Goal: Task Accomplishment & Management: Complete application form

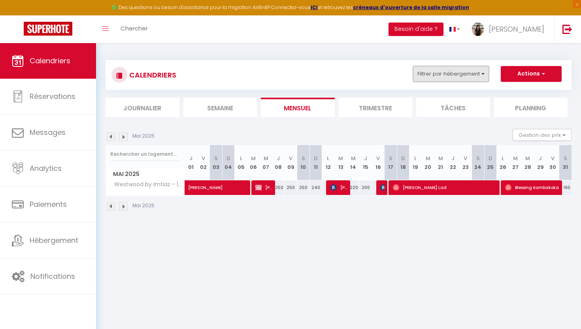
click at [485, 74] on button "Filtrer par hébergement" at bounding box center [451, 74] width 76 height 16
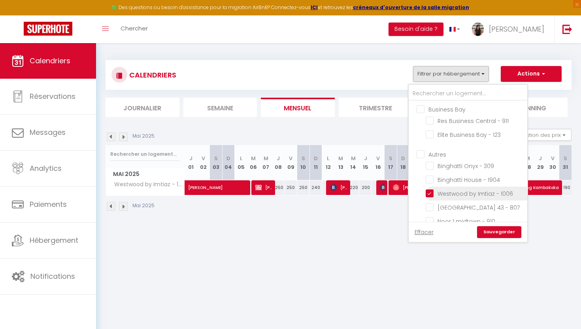
click at [439, 195] on input "Westwood by Imtiaz - 1006" at bounding box center [475, 193] width 99 height 8
checkbox input "false"
click at [487, 229] on link "Sauvegarder" at bounding box center [499, 232] width 44 height 12
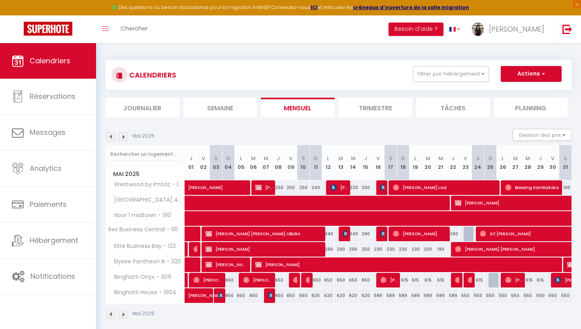
click at [124, 136] on img at bounding box center [123, 136] width 9 height 9
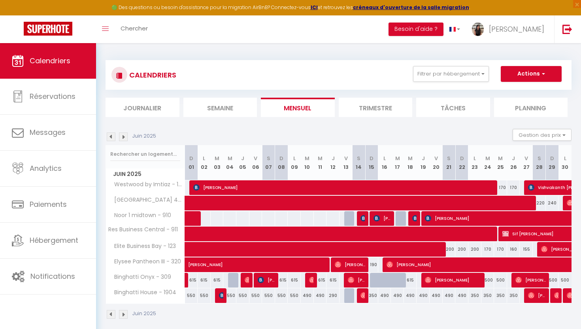
click at [124, 136] on img at bounding box center [123, 136] width 9 height 9
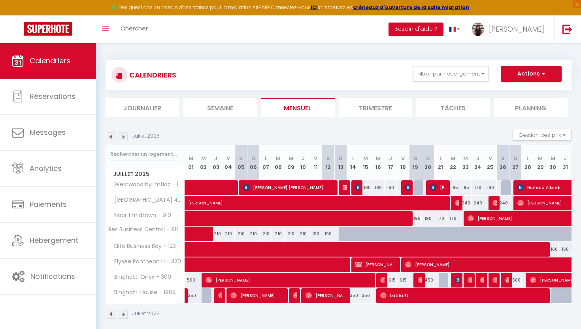
click at [124, 136] on img at bounding box center [123, 136] width 9 height 9
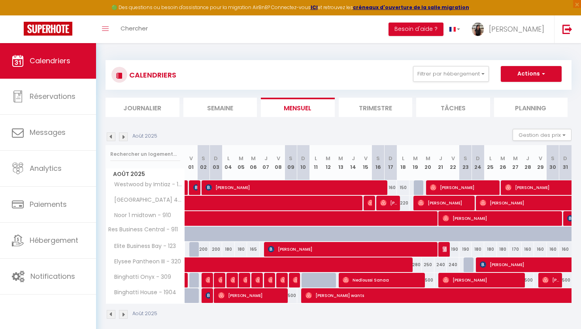
click at [124, 136] on img at bounding box center [123, 136] width 9 height 9
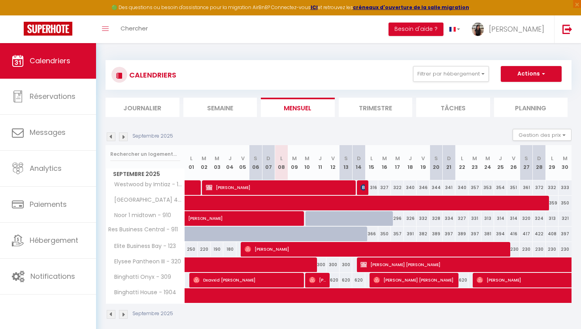
click at [124, 136] on img at bounding box center [123, 136] width 9 height 9
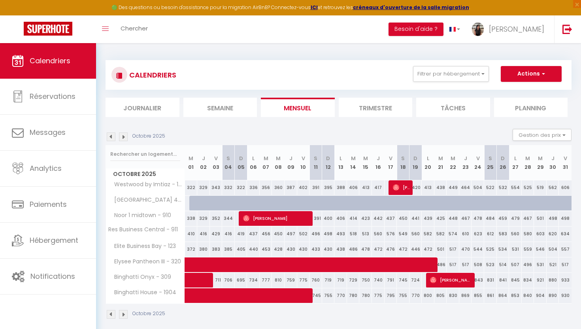
click at [124, 136] on img at bounding box center [123, 136] width 9 height 9
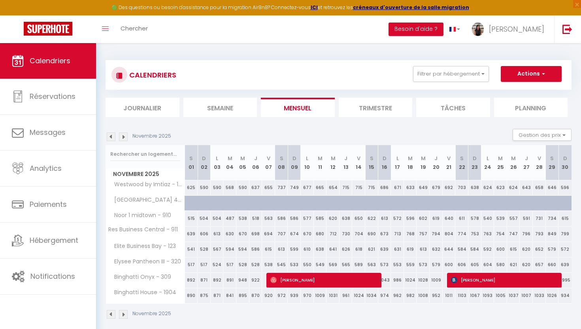
click at [112, 137] on img at bounding box center [111, 136] width 9 height 9
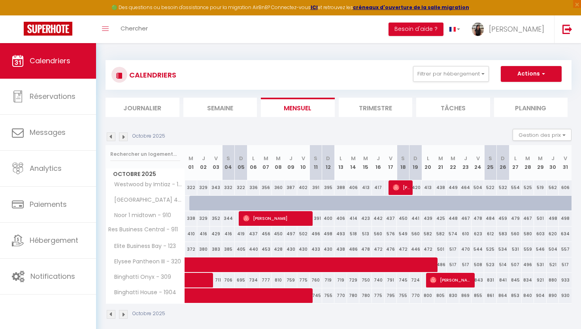
click at [112, 137] on img at bounding box center [111, 136] width 9 height 9
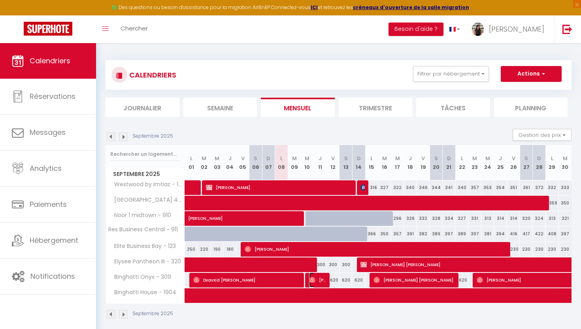
click at [322, 280] on span "[PERSON_NAME]" at bounding box center [317, 280] width 17 height 15
select select "OK"
select select "0"
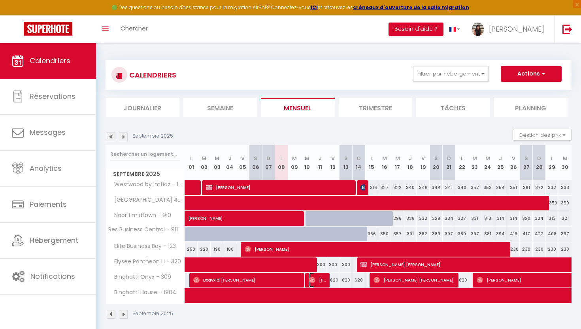
select select "1"
select select
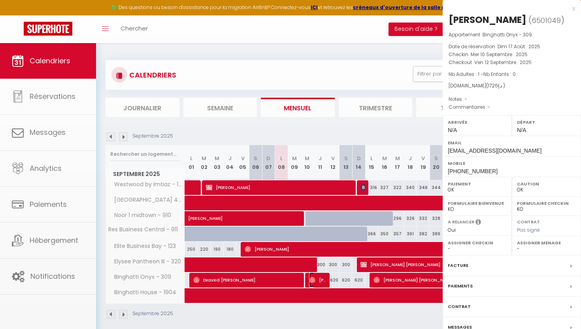
select select "40006"
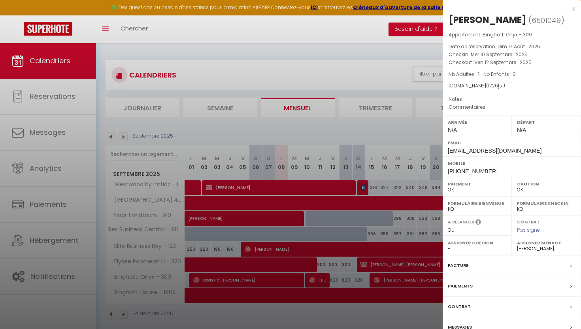
drag, startPoint x: 509, startPoint y: 22, endPoint x: 449, endPoint y: 21, distance: 60.1
click at [449, 21] on h2 "[PERSON_NAME] ( 6501049 )" at bounding box center [512, 19] width 127 height 13
copy h2 "[PERSON_NAME]"
click at [342, 238] on div at bounding box center [290, 164] width 581 height 329
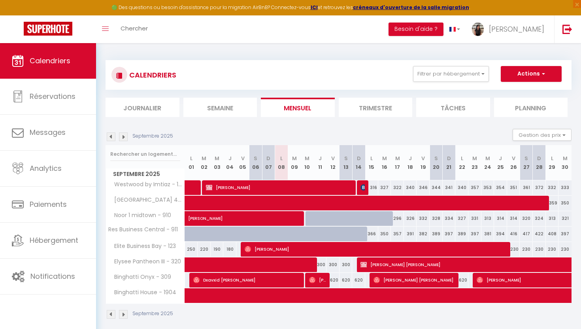
click at [333, 277] on div "620" at bounding box center [333, 280] width 13 height 15
type input "620"
type input "Ven 12 Septembre 2025"
type input "[PERSON_NAME] 13 Septembre 2025"
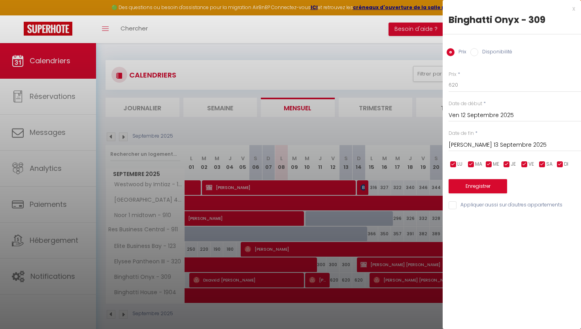
click at [407, 33] on div at bounding box center [290, 164] width 581 height 329
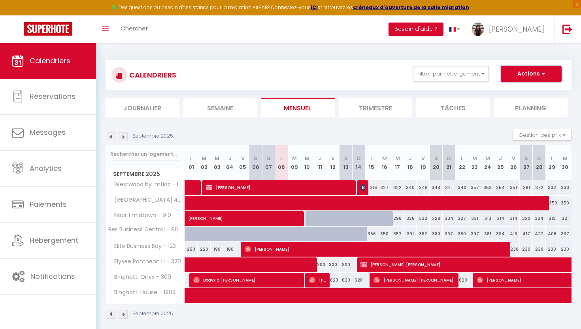
click at [534, 69] on button "Actions" at bounding box center [531, 74] width 61 height 16
click at [514, 91] on link "Nouvelle réservation" at bounding box center [523, 92] width 69 height 12
select select
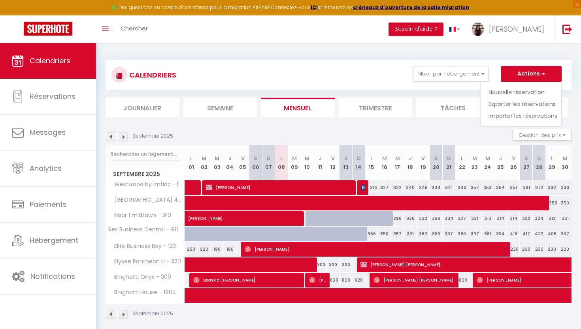
select select
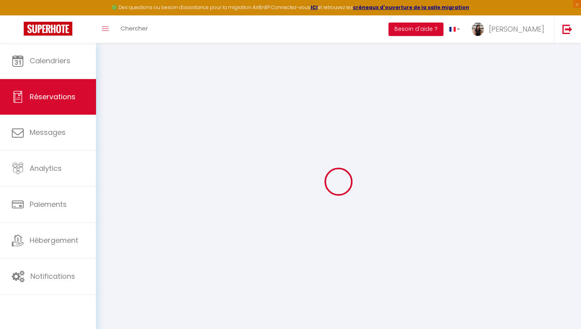
select select
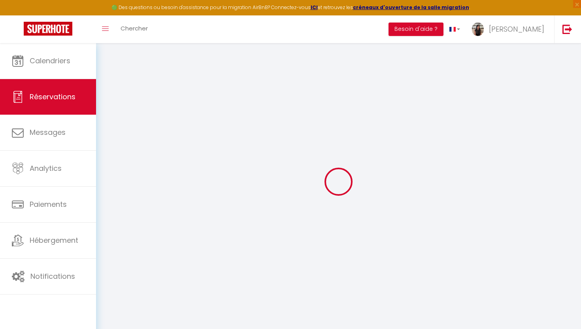
select select
checkbox input "false"
select select
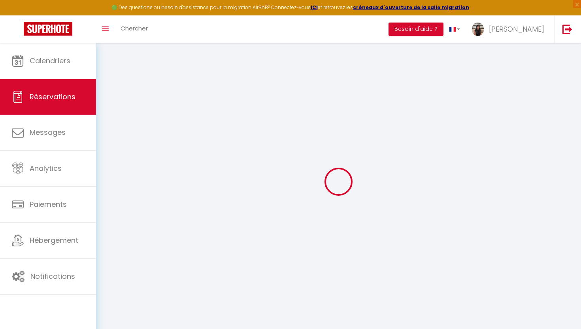
select select
checkbox input "false"
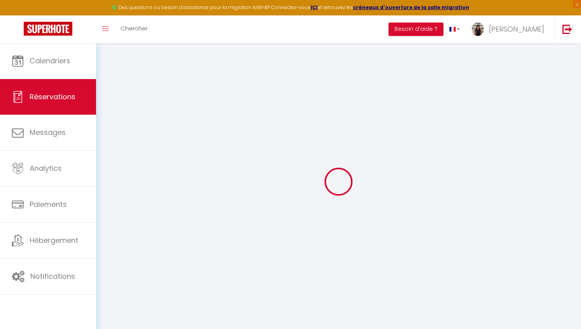
select select
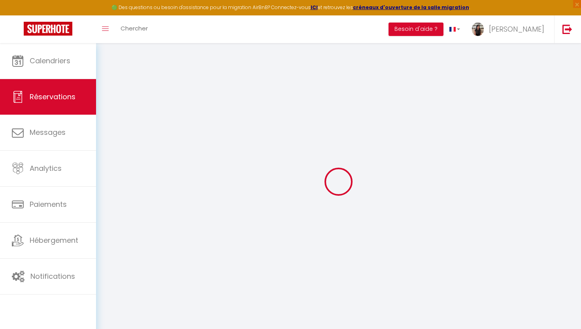
select select
checkbox input "false"
select select
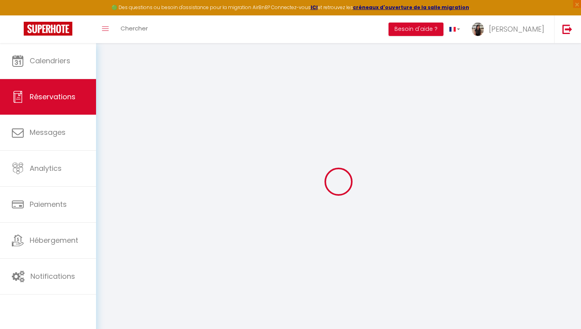
select select
checkbox input "false"
select select
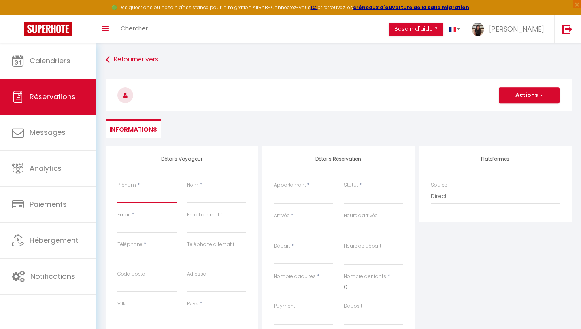
click at [133, 201] on input "Prénom" at bounding box center [146, 196] width 59 height 14
paste input "[PERSON_NAME]"
type input "[PERSON_NAME]"
select select
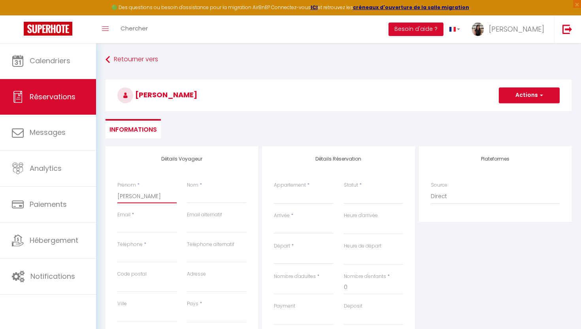
select select
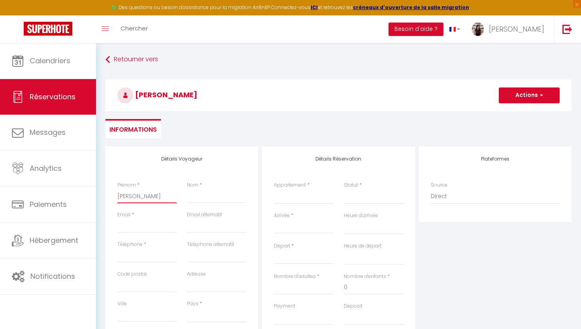
checkbox input "false"
click at [143, 195] on input "[PERSON_NAME]" at bounding box center [146, 196] width 59 height 14
click at [151, 197] on input "[PERSON_NAME]" at bounding box center [146, 196] width 59 height 14
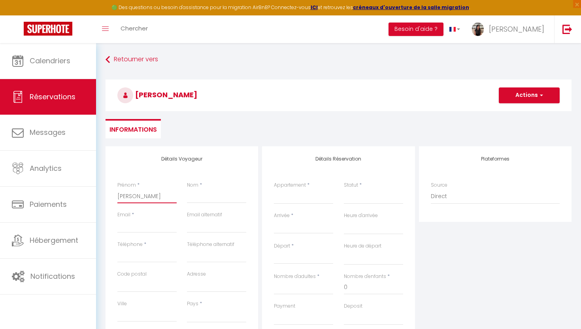
click at [151, 197] on input "[PERSON_NAME]" at bounding box center [146, 196] width 59 height 14
type input "[PERSON_NAME]"
select select
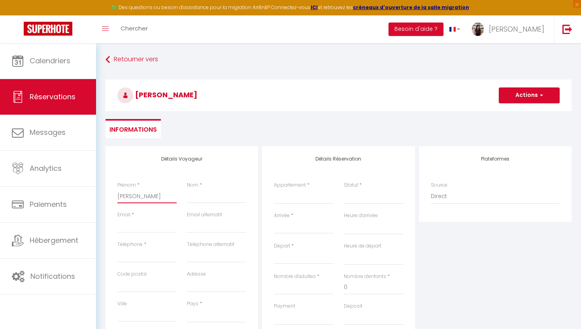
select select
checkbox input "false"
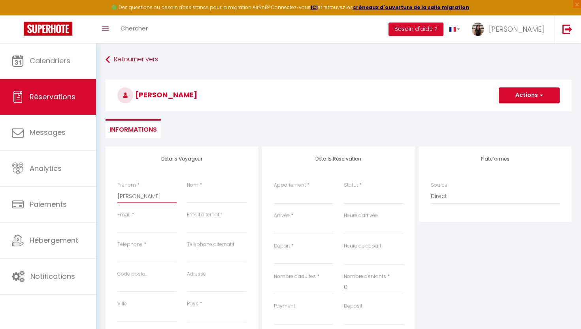
click at [149, 195] on input "[PERSON_NAME]" at bounding box center [146, 196] width 59 height 14
type input "[PERSON_NAME]"
select select
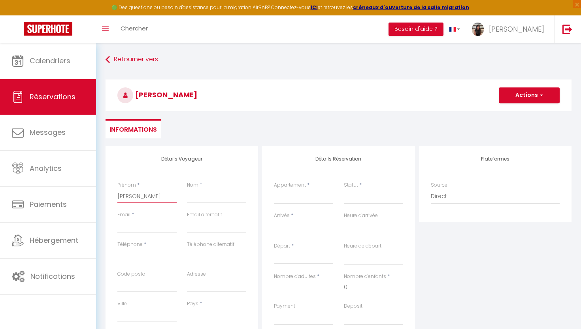
select select
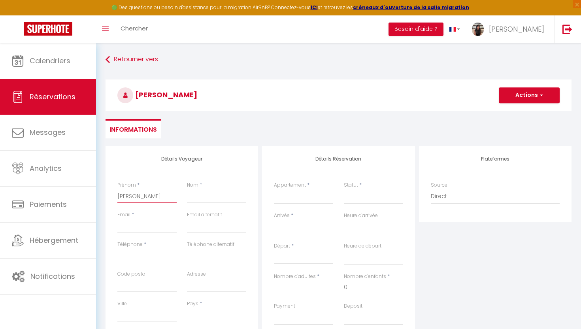
checkbox input "false"
type input "[PERSON_NAME]"
select select
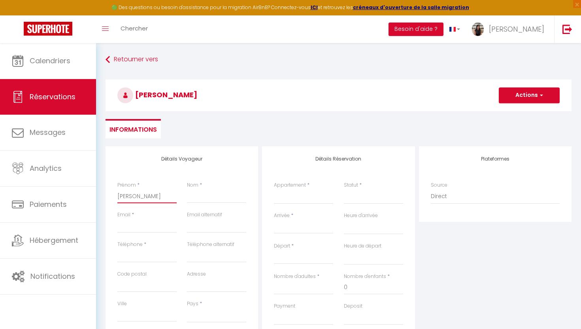
select select
checkbox input "false"
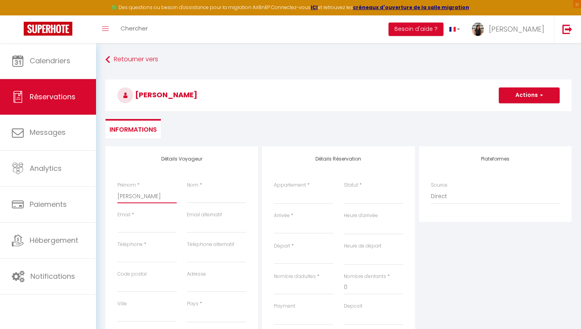
type input "[PERSON_NAME]"
select select
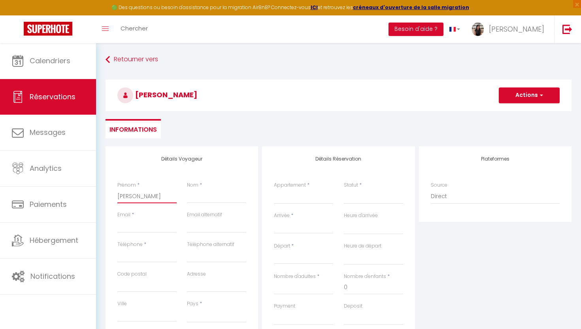
select select
checkbox input "false"
type input "[PERSON_NAME]"
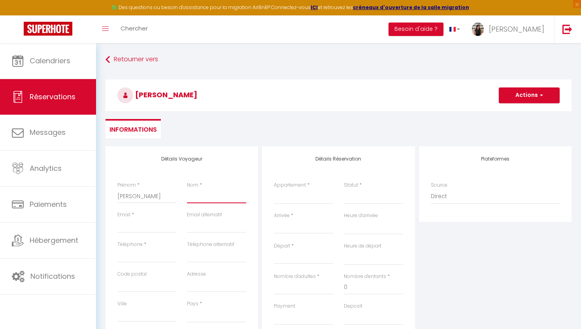
click at [203, 195] on input "Nom" at bounding box center [216, 196] width 59 height 14
paste input "Leil"
type input "Leil"
select select
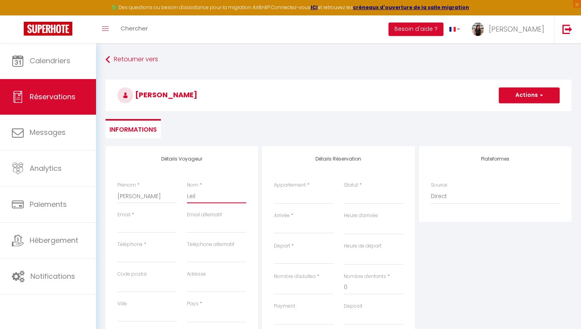
select select
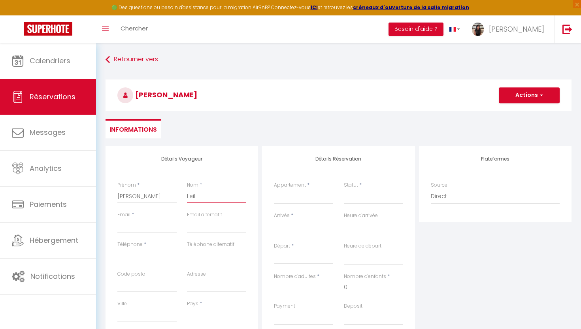
checkbox input "false"
type input "Leil"
click at [150, 220] on input "Email client" at bounding box center [146, 226] width 59 height 14
type input "a"
select select
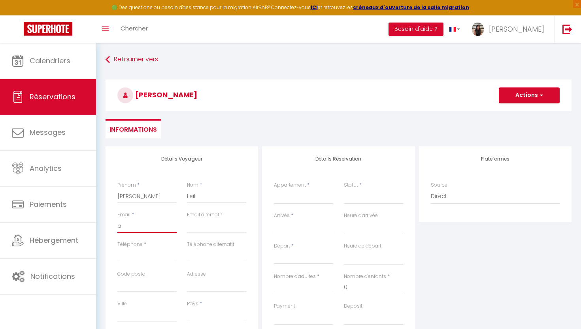
select select
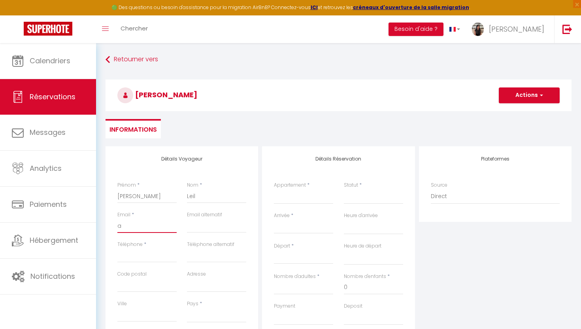
select select
checkbox input "false"
type input "ae"
select select
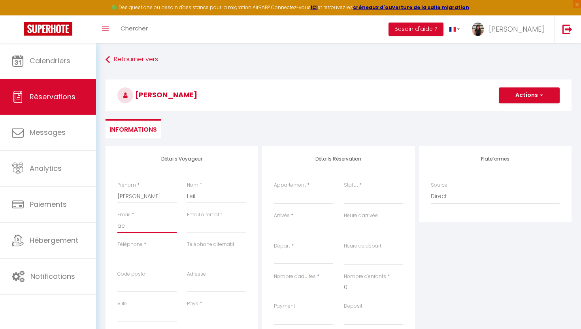
select select
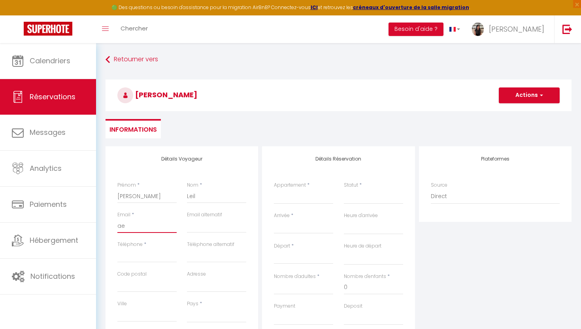
checkbox input "false"
type input "ae@"
select select
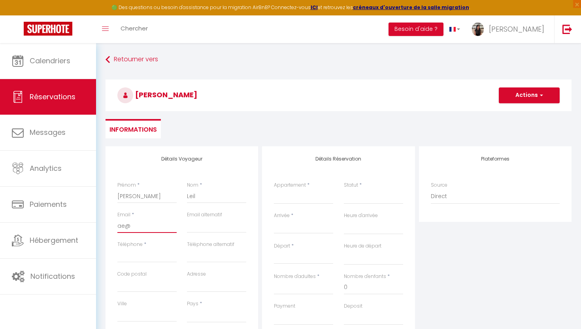
select select
checkbox input "false"
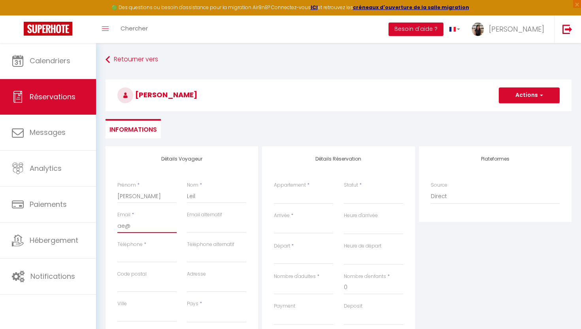
type input "ae@a"
select select
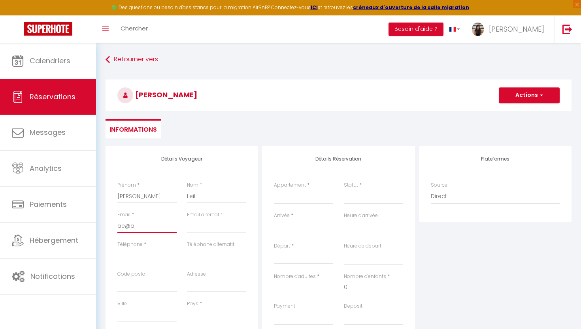
select select
checkbox input "false"
type input "ae@ar"
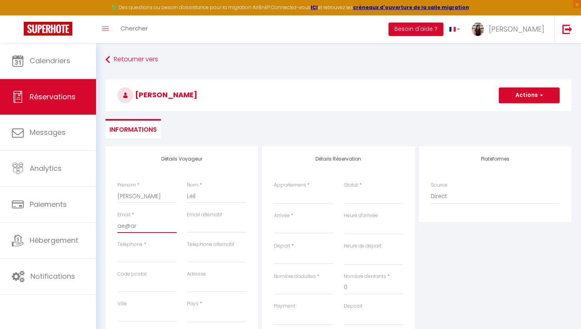
select select
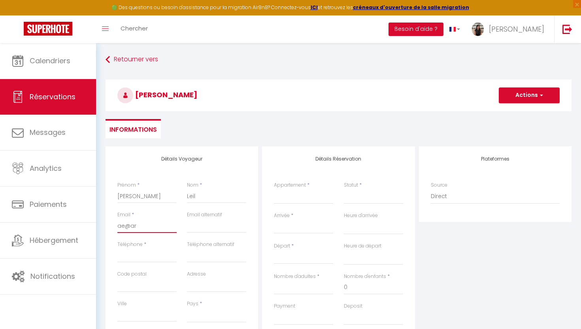
select select
checkbox input "false"
type input "ae@ar."
select select
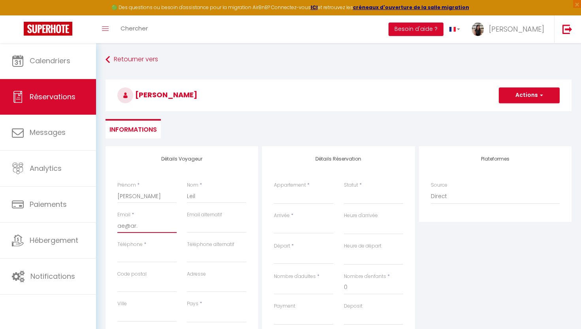
select select
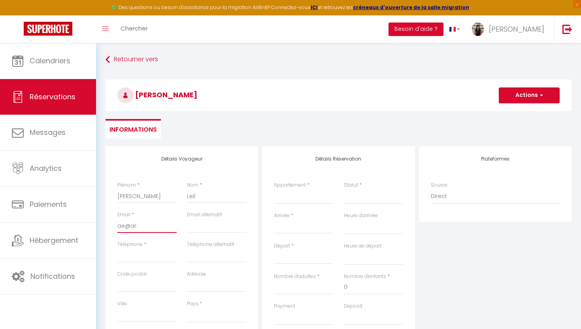
select select
checkbox input "false"
type input "ae@ar.a"
select select
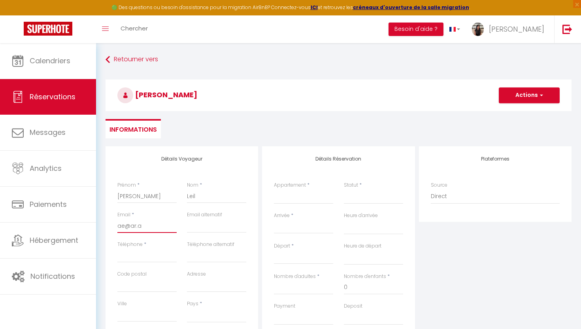
select select
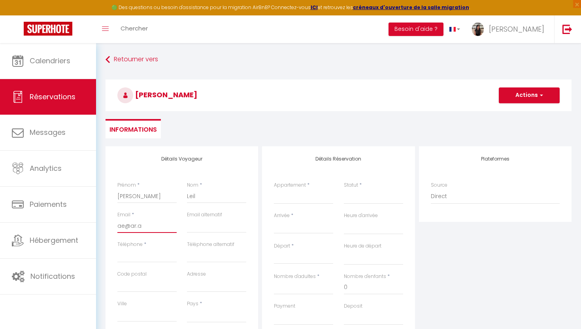
checkbox input "false"
type input "ae@ar."
select select
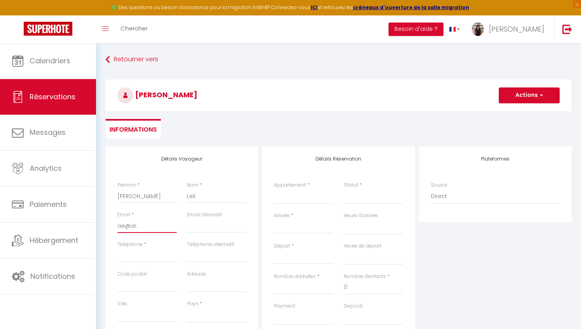
select select
checkbox input "false"
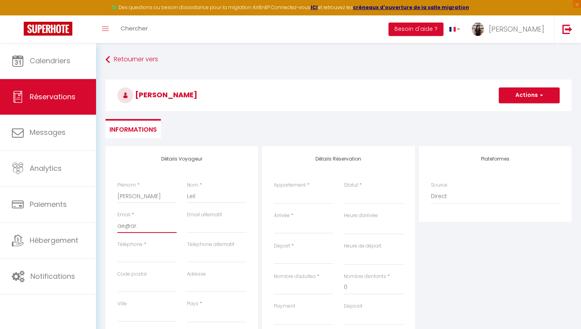
type input "ae@ar"
select select
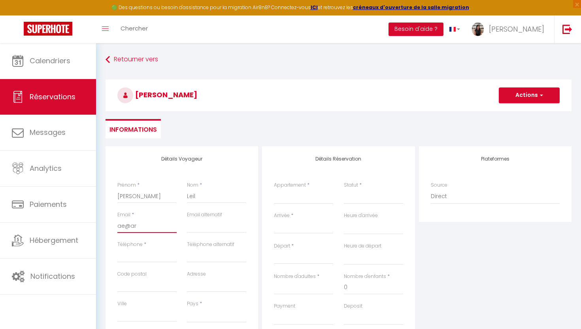
select select
checkbox input "false"
type input "ae@a"
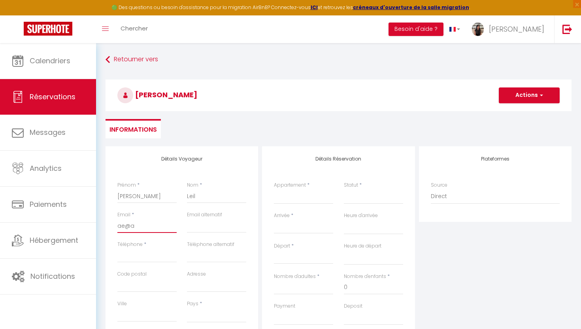
select select
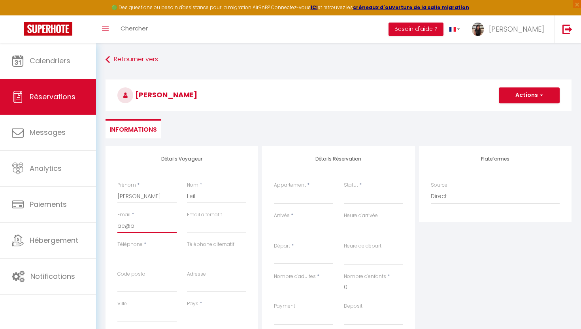
select select
checkbox input "false"
type input "ae@aa"
select select
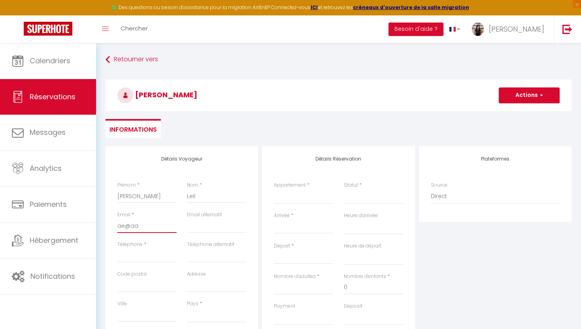
select select
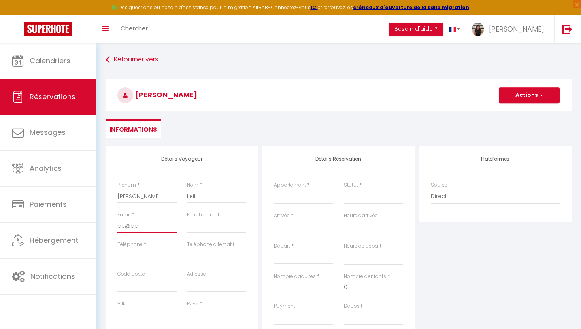
select select
checkbox input "false"
click at [152, 258] on input "Téléphone" at bounding box center [146, 255] width 59 height 14
click at [153, 257] on input "Téléphone" at bounding box center [146, 255] width 59 height 14
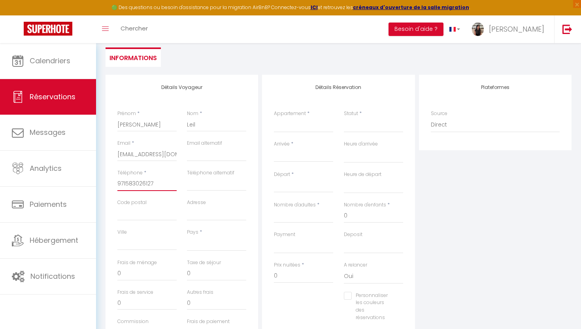
scroll to position [96, 0]
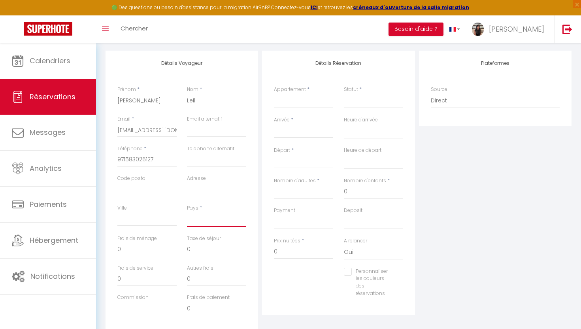
click at [195, 224] on select "[GEOGRAPHIC_DATA] [GEOGRAPHIC_DATA] [GEOGRAPHIC_DATA] [GEOGRAPHIC_DATA] [GEOGRA…" at bounding box center [216, 219] width 59 height 15
click at [187, 212] on select "[GEOGRAPHIC_DATA] [GEOGRAPHIC_DATA] [GEOGRAPHIC_DATA] [GEOGRAPHIC_DATA] [GEOGRA…" at bounding box center [216, 219] width 59 height 15
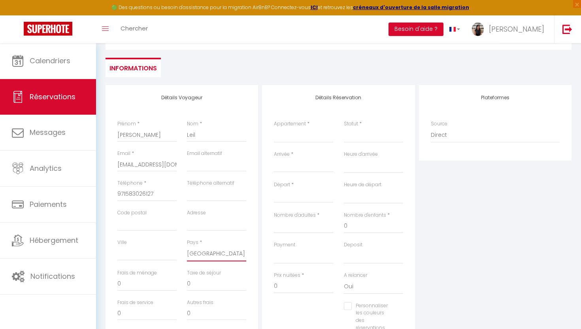
scroll to position [49, 0]
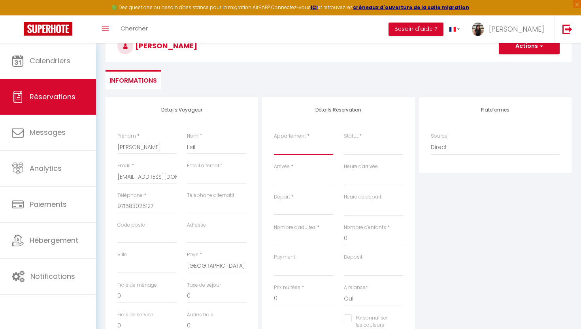
click at [290, 146] on select "Binghatti Onyx - 309 [GEOGRAPHIC_DATA] - 1904 [GEOGRAPHIC_DATA] by Imtiaz - 100…" at bounding box center [303, 147] width 59 height 15
click at [274, 140] on select "Binghatti Onyx - 309 [GEOGRAPHIC_DATA] - 1904 [GEOGRAPHIC_DATA] by Imtiaz - 100…" at bounding box center [303, 147] width 59 height 15
click at [358, 142] on select "Confirmé Non Confirmé [PERSON_NAME] par le voyageur No Show Request" at bounding box center [373, 147] width 59 height 15
click at [344, 140] on select "Confirmé Non Confirmé [PERSON_NAME] par le voyageur No Show Request" at bounding box center [373, 147] width 59 height 15
click at [323, 177] on input "Arrivée" at bounding box center [303, 178] width 59 height 10
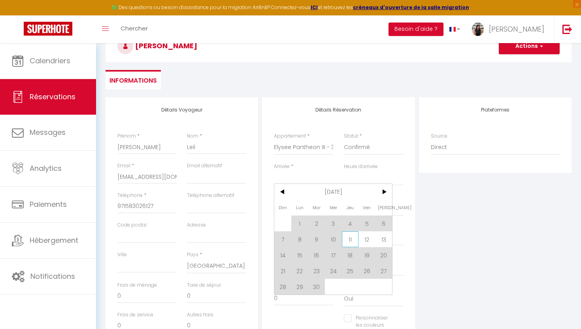
click at [350, 242] on span "11" at bounding box center [350, 239] width 17 height 16
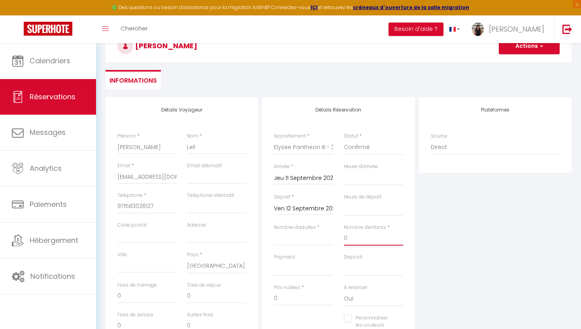
click at [386, 241] on input "0" at bounding box center [373, 238] width 59 height 14
click at [317, 178] on input "Jeu 11 Septembre 2025" at bounding box center [303, 178] width 59 height 10
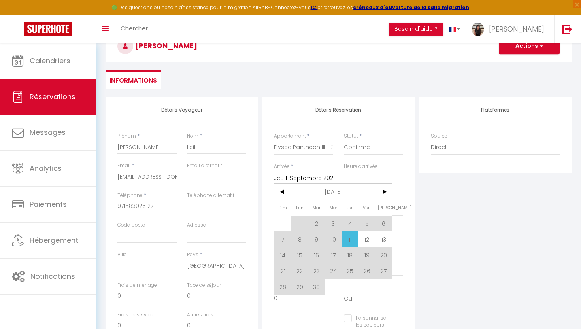
click at [348, 238] on span "11" at bounding box center [350, 239] width 17 height 16
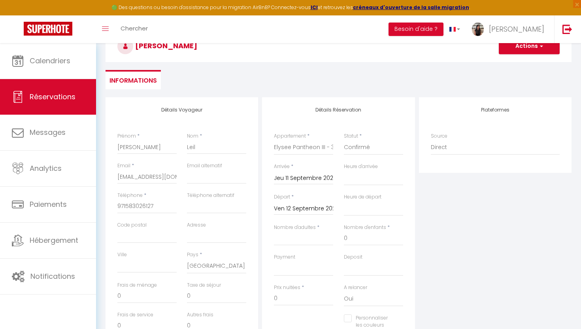
click at [310, 157] on div "Appartement * Binghatti Onyx - 309 [GEOGRAPHIC_DATA] - 1904 [GEOGRAPHIC_DATA] b…" at bounding box center [304, 147] width 70 height 30
click at [293, 206] on input "Ven 12 Septembre 2025" at bounding box center [303, 209] width 59 height 10
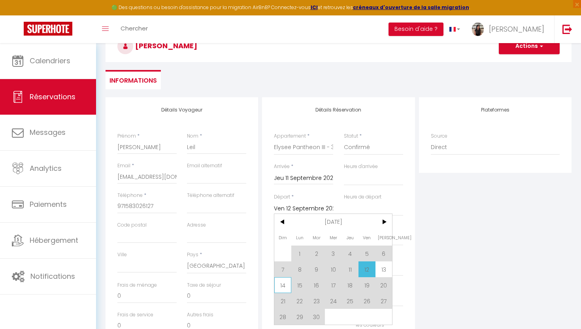
click at [288, 282] on span "14" at bounding box center [282, 285] width 17 height 16
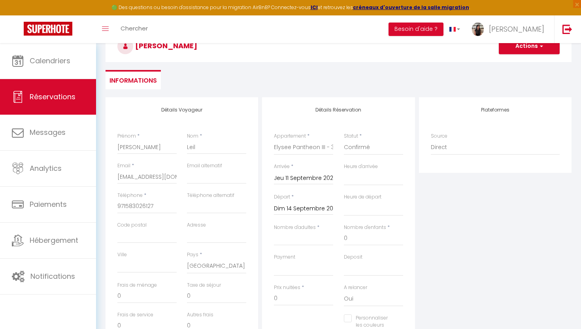
click at [288, 282] on div "Payment OK KO" at bounding box center [304, 269] width 70 height 30
click at [297, 244] on input "Nombre d'adultes" at bounding box center [303, 238] width 59 height 14
click at [284, 299] on input "900" at bounding box center [303, 298] width 59 height 14
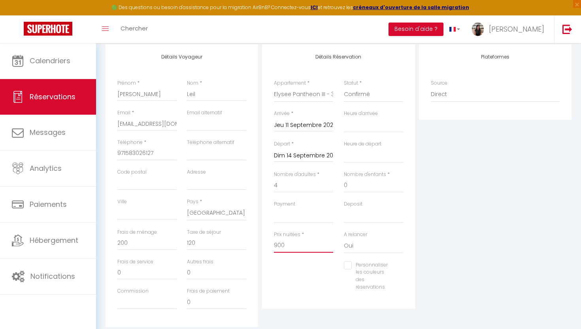
scroll to position [120, 0]
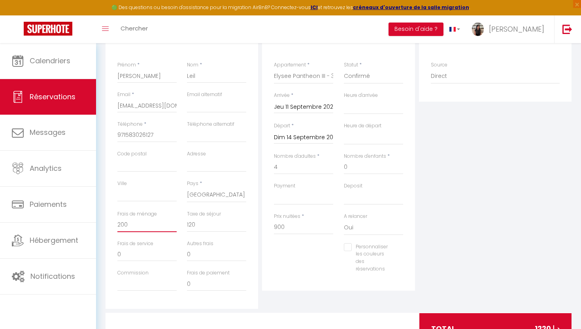
click at [129, 226] on input "200" at bounding box center [146, 225] width 59 height 14
click at [198, 225] on input "120" at bounding box center [216, 225] width 59 height 14
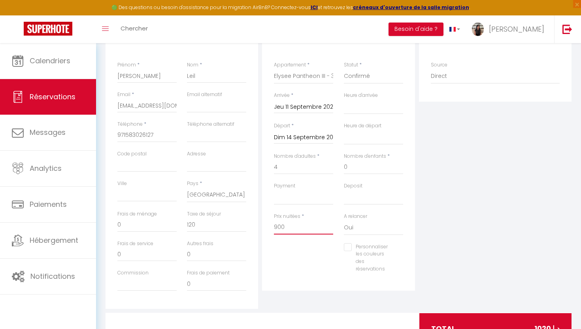
click at [275, 227] on input "900" at bounding box center [303, 227] width 59 height 14
click at [199, 225] on input "120" at bounding box center [216, 225] width 59 height 14
click at [278, 227] on input "900" at bounding box center [303, 227] width 59 height 14
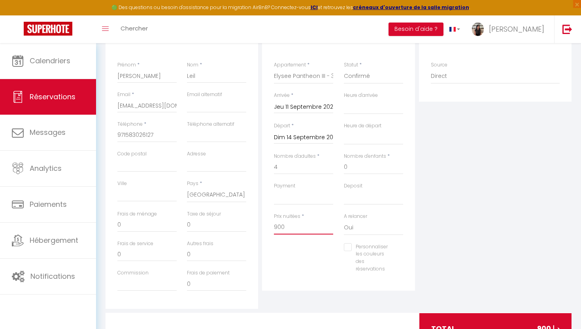
click at [278, 227] on input "900" at bounding box center [303, 227] width 59 height 14
click at [278, 226] on input "900" at bounding box center [303, 227] width 59 height 14
drag, startPoint x: 279, startPoint y: 228, endPoint x: 293, endPoint y: 229, distance: 13.5
click at [293, 229] on input "900" at bounding box center [303, 227] width 59 height 14
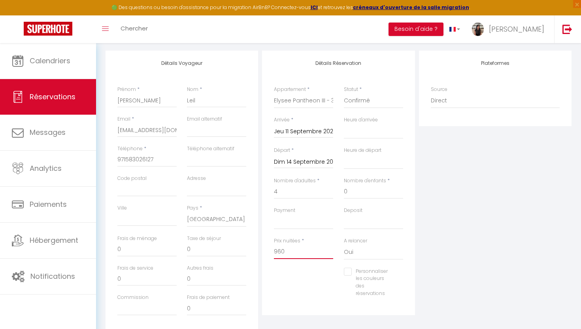
scroll to position [0, 0]
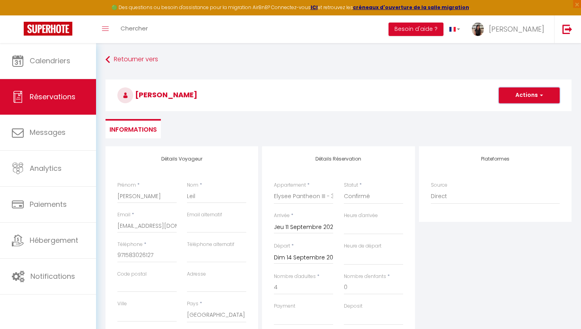
click at [526, 88] on button "Actions" at bounding box center [529, 95] width 61 height 16
click at [515, 116] on link "Enregistrer" at bounding box center [521, 113] width 62 height 10
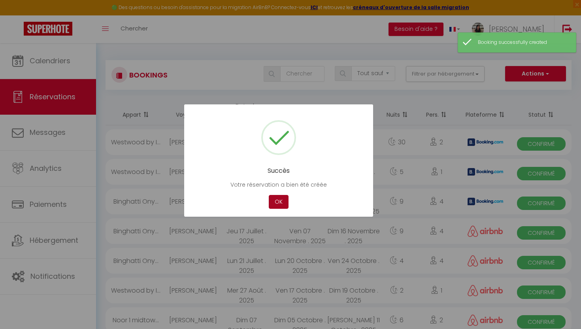
click at [276, 201] on button "OK" at bounding box center [279, 202] width 20 height 14
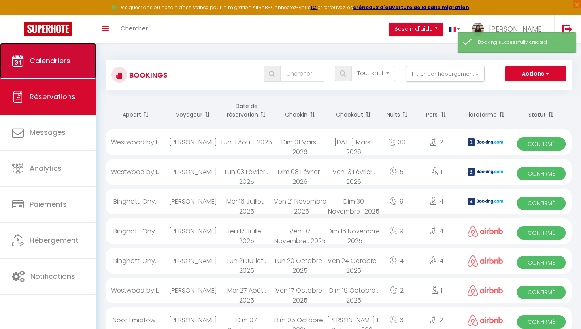
click at [38, 52] on link "Calendriers" at bounding box center [48, 61] width 96 height 36
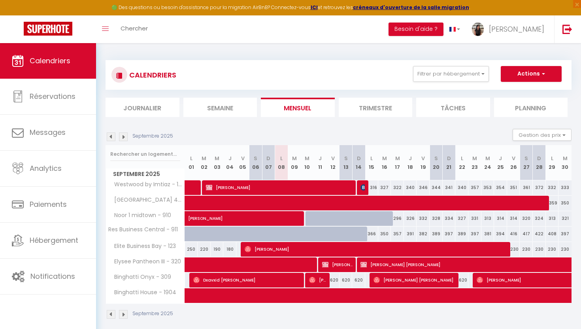
click at [123, 137] on img at bounding box center [123, 136] width 9 height 9
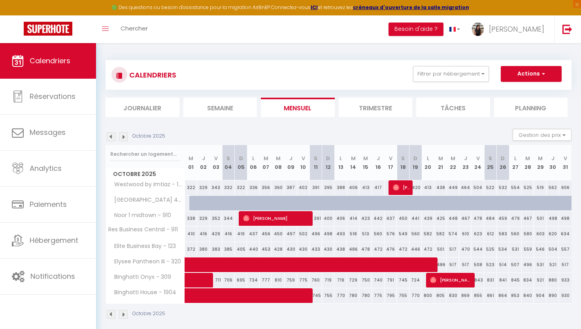
click at [111, 139] on img at bounding box center [111, 136] width 9 height 9
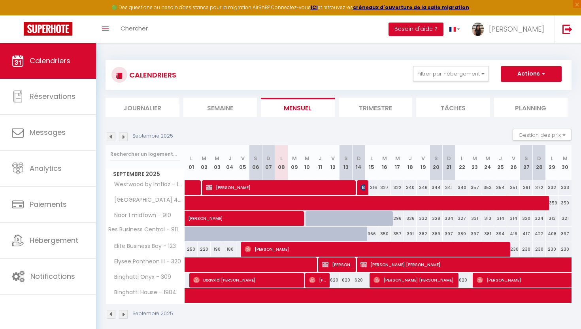
click at [109, 135] on img at bounding box center [111, 136] width 9 height 9
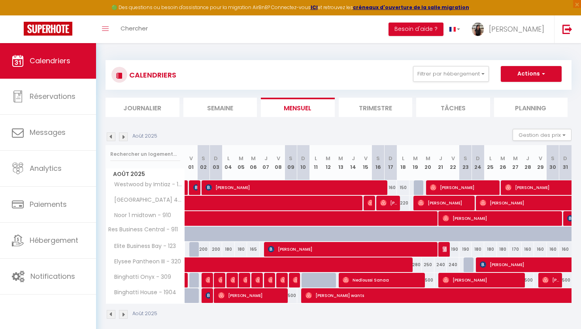
click at [109, 135] on img at bounding box center [111, 136] width 9 height 9
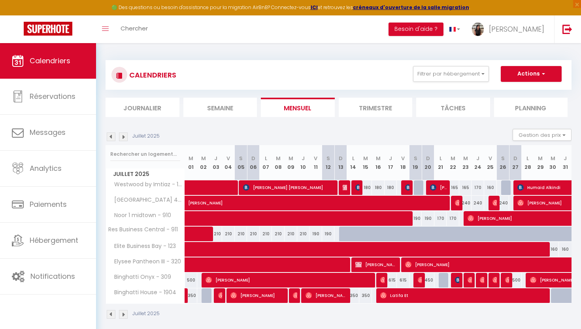
click at [109, 135] on img at bounding box center [111, 136] width 9 height 9
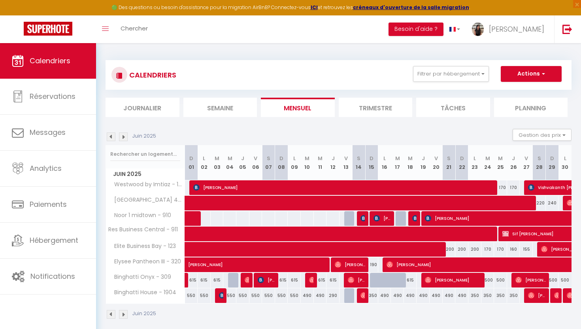
click at [109, 135] on img at bounding box center [111, 136] width 9 height 9
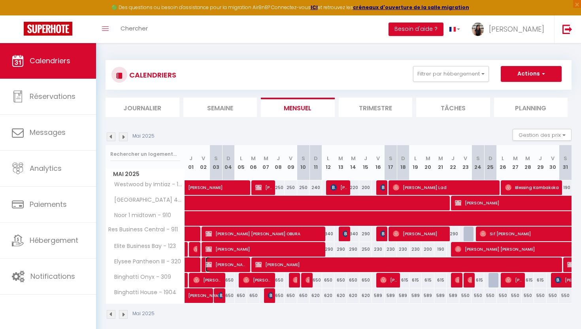
click at [237, 267] on span "[PERSON_NAME]" at bounding box center [227, 264] width 42 height 15
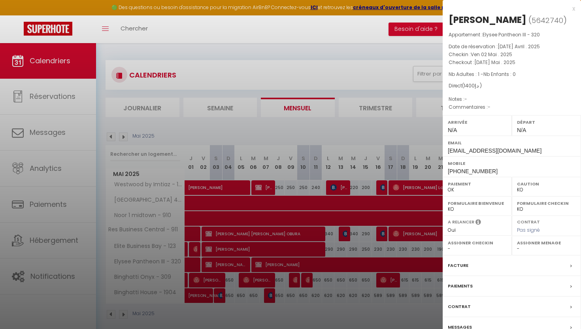
click at [328, 142] on div at bounding box center [290, 164] width 581 height 329
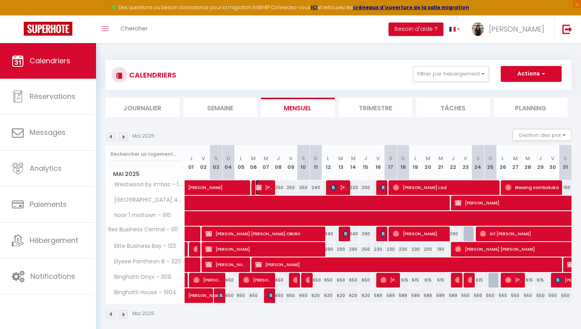
click at [259, 182] on span "[PERSON_NAME]" at bounding box center [263, 187] width 17 height 15
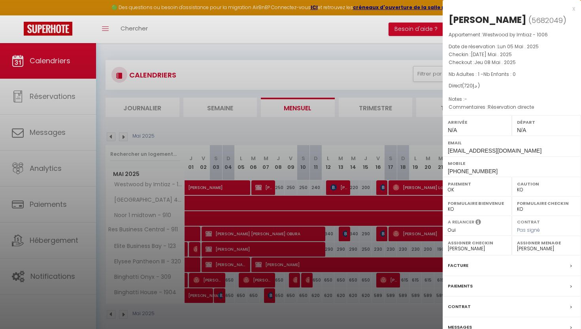
click at [467, 266] on label "Facture" at bounding box center [458, 265] width 21 height 8
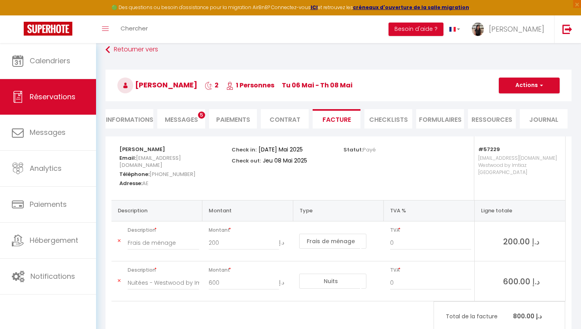
scroll to position [13, 0]
